Goal: Check status: Check status

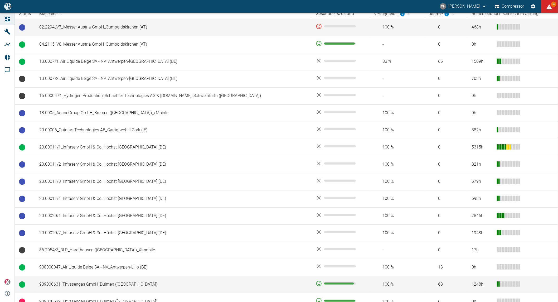
scroll to position [241, 0]
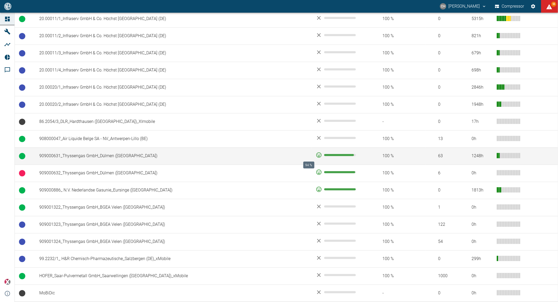
click at [316, 154] on icon "94 %" at bounding box center [318, 154] width 5 height 5
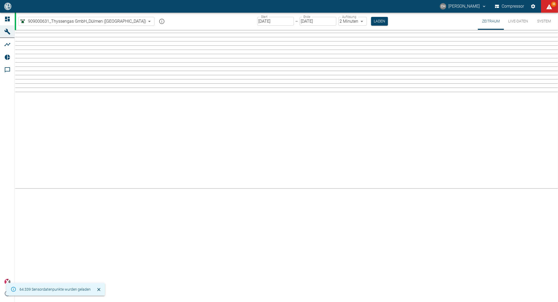
type input "2min"
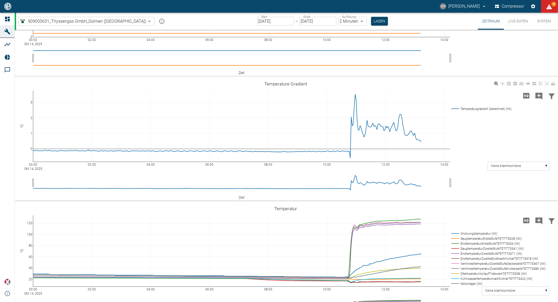
scroll to position [140, 0]
